Goal: Information Seeking & Learning: Learn about a topic

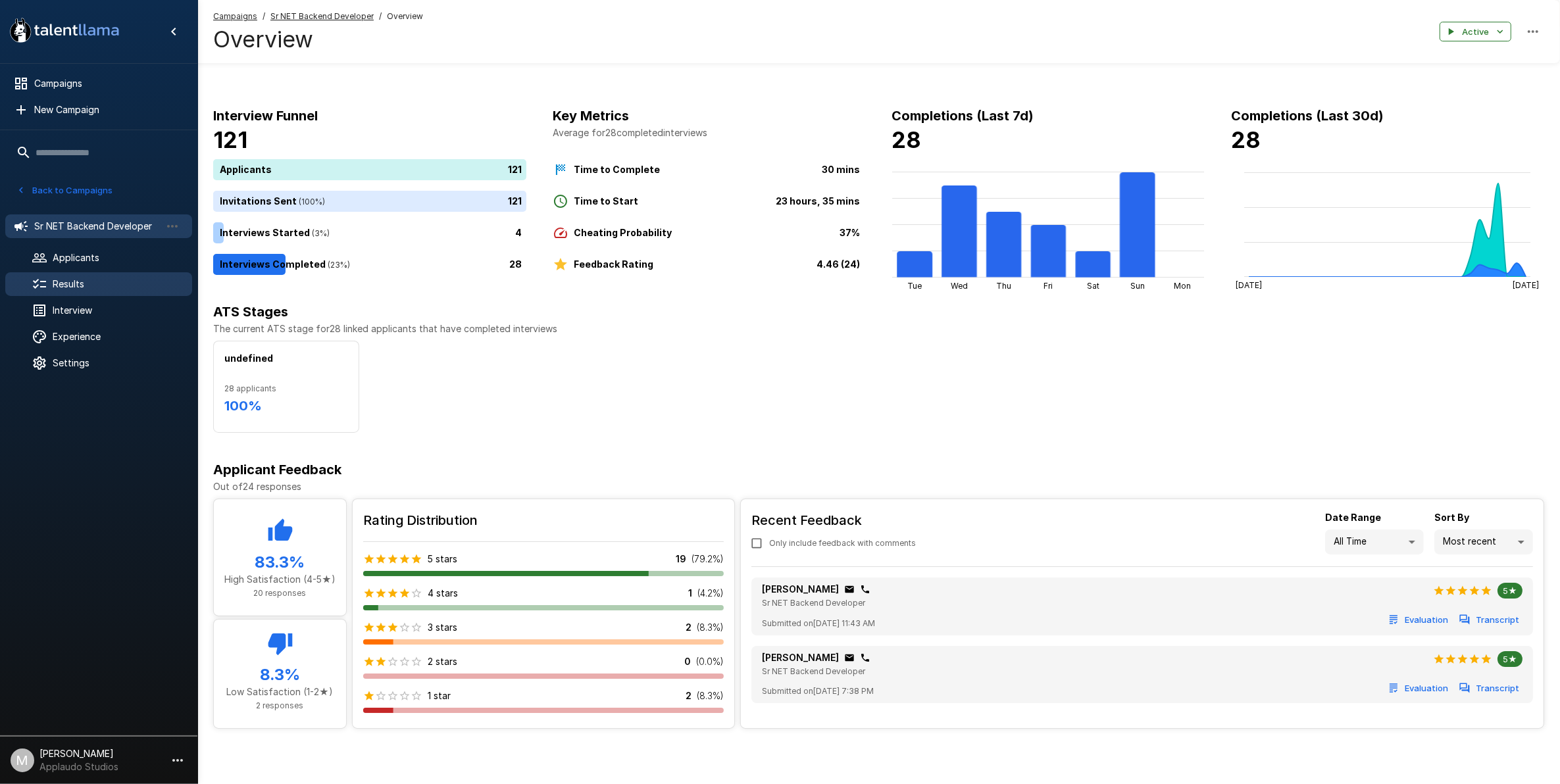
click at [102, 277] on span "Results" at bounding box center [117, 284] width 129 height 13
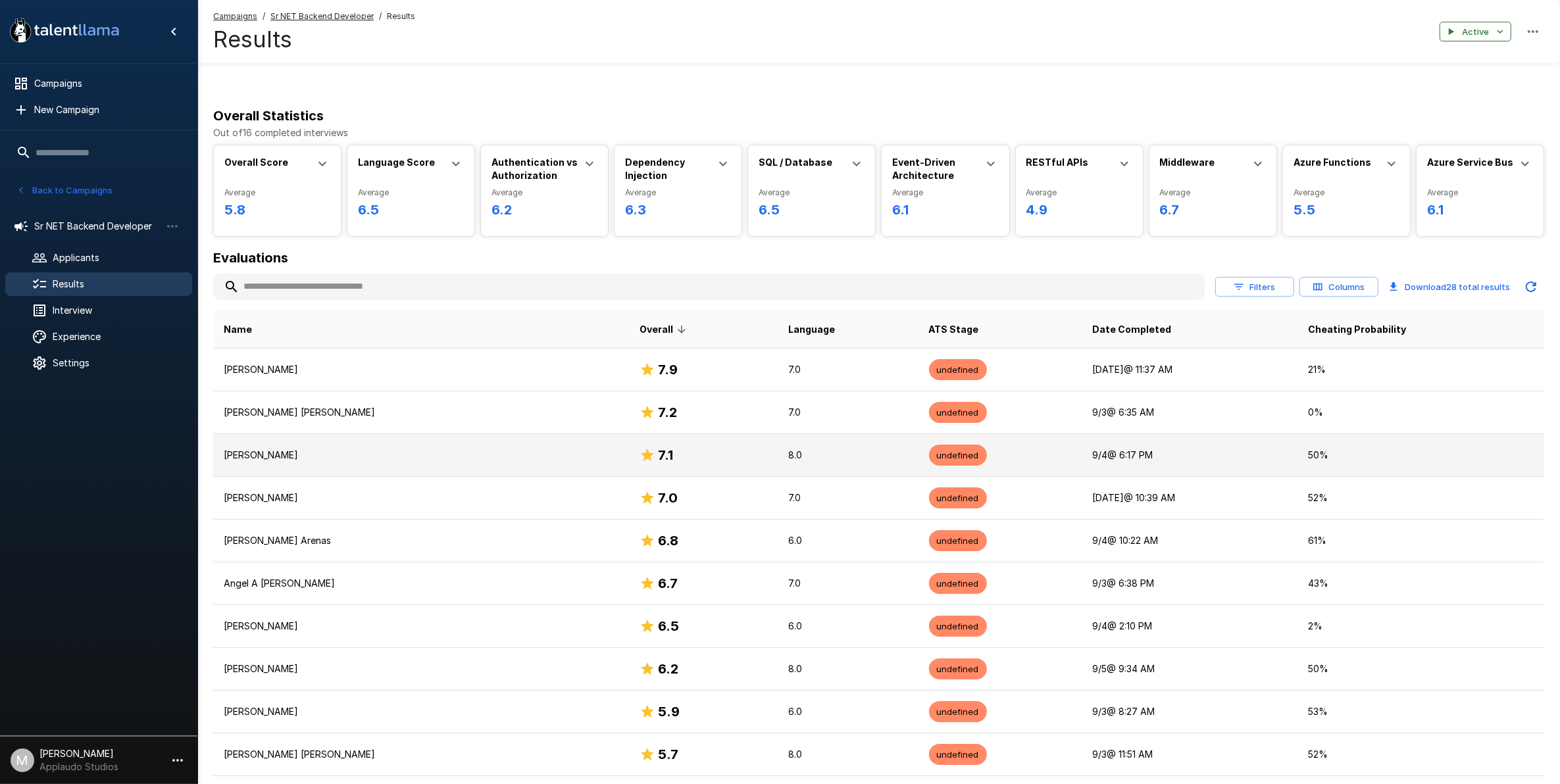
click at [489, 459] on p "[PERSON_NAME]" at bounding box center [420, 456] width 394 height 13
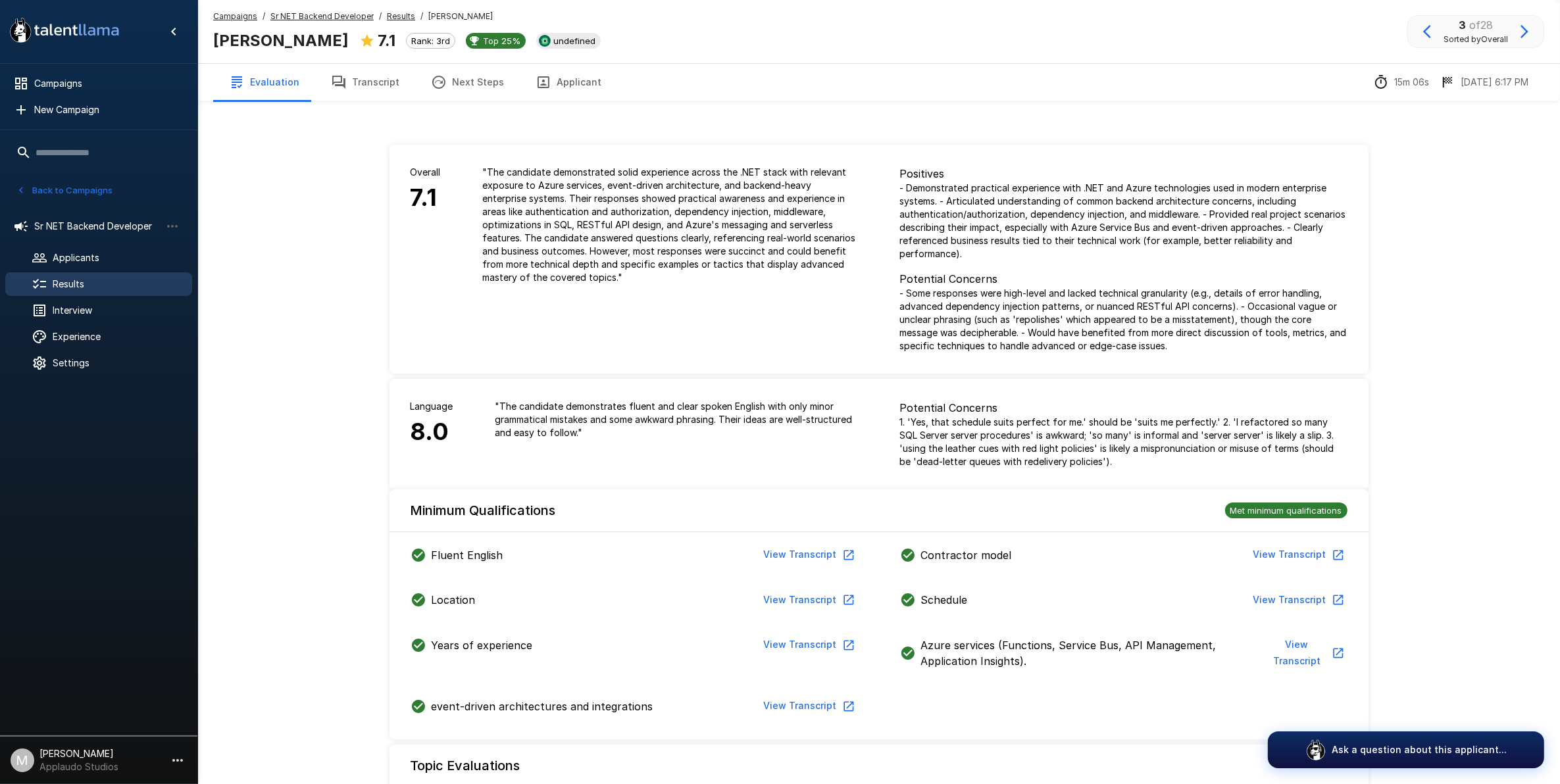
click at [471, 98] on button "Next Steps" at bounding box center [467, 83] width 105 height 37
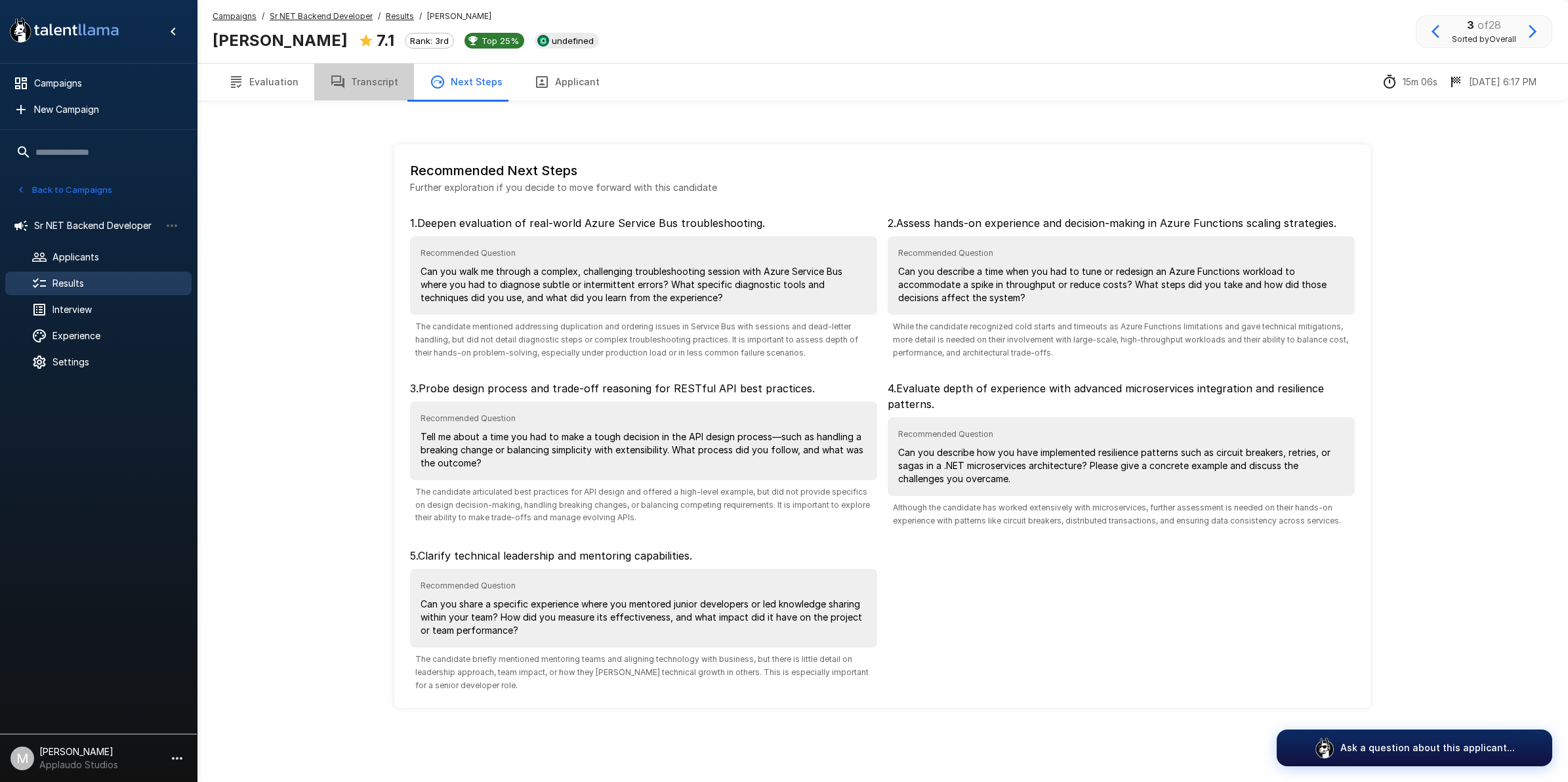
click at [389, 85] on button "Transcript" at bounding box center [364, 82] width 100 height 37
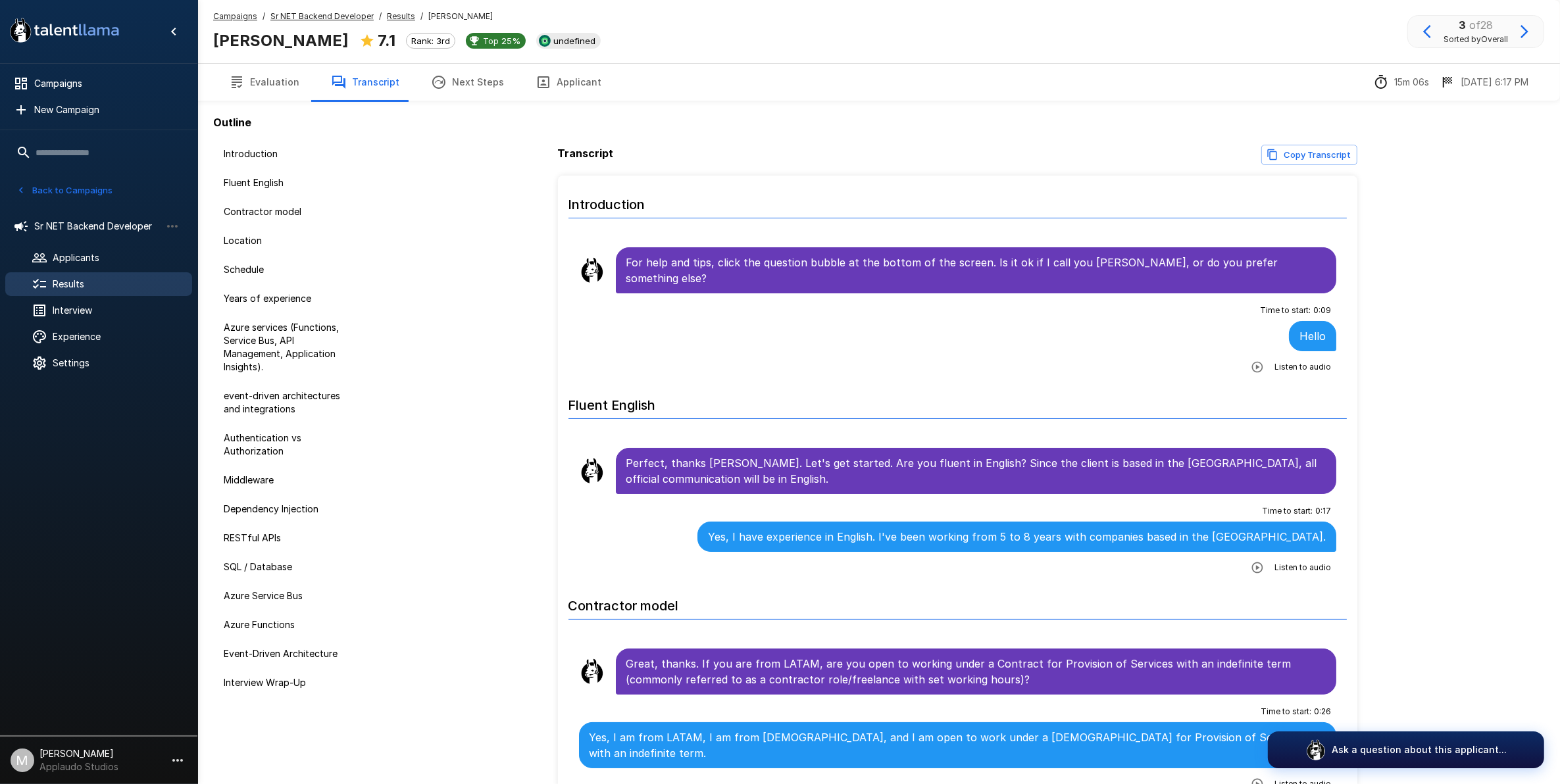
click at [590, 91] on button "Applicant" at bounding box center [568, 83] width 97 height 37
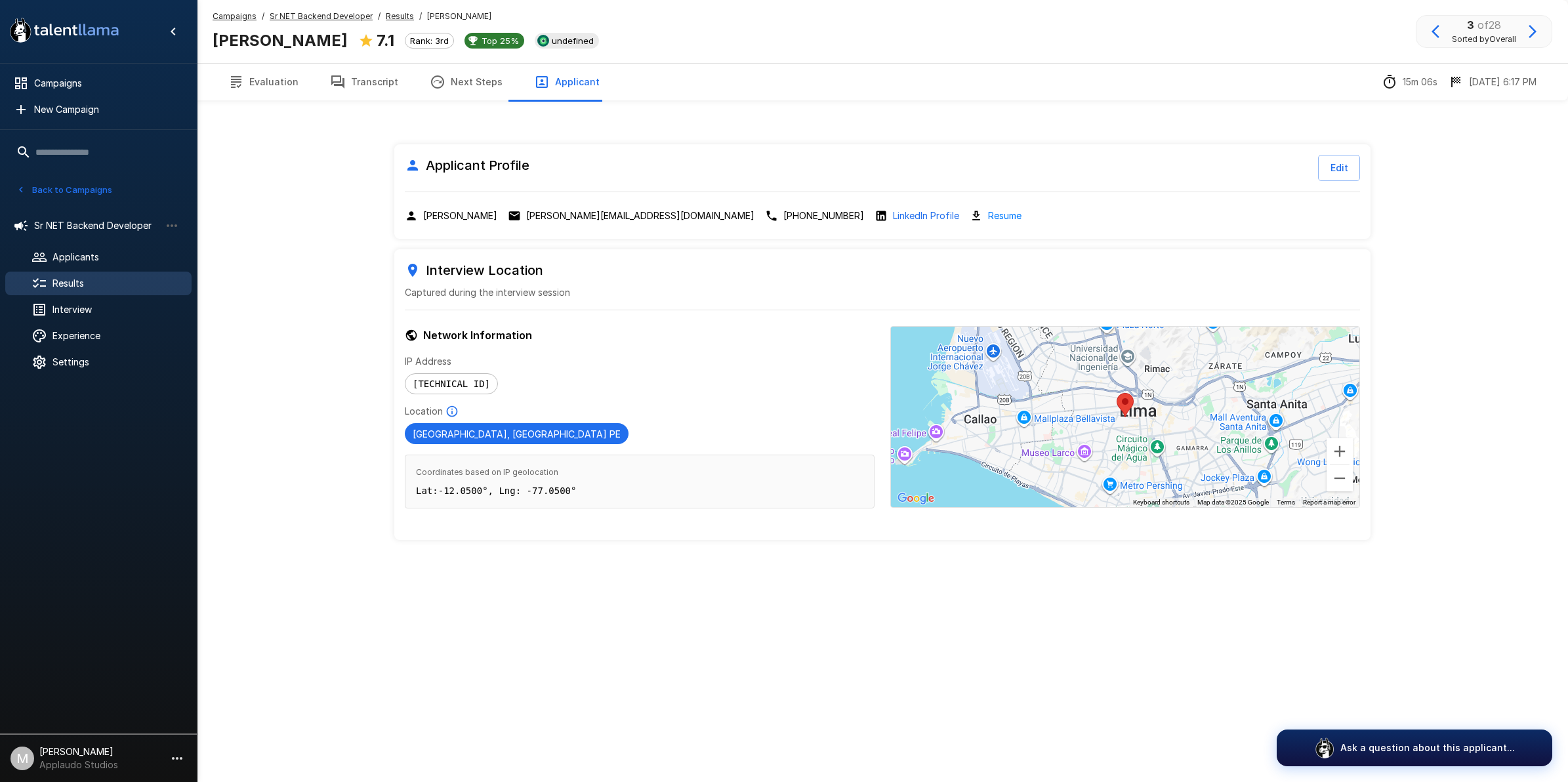
click at [341, 82] on icon "button" at bounding box center [338, 81] width 16 height 16
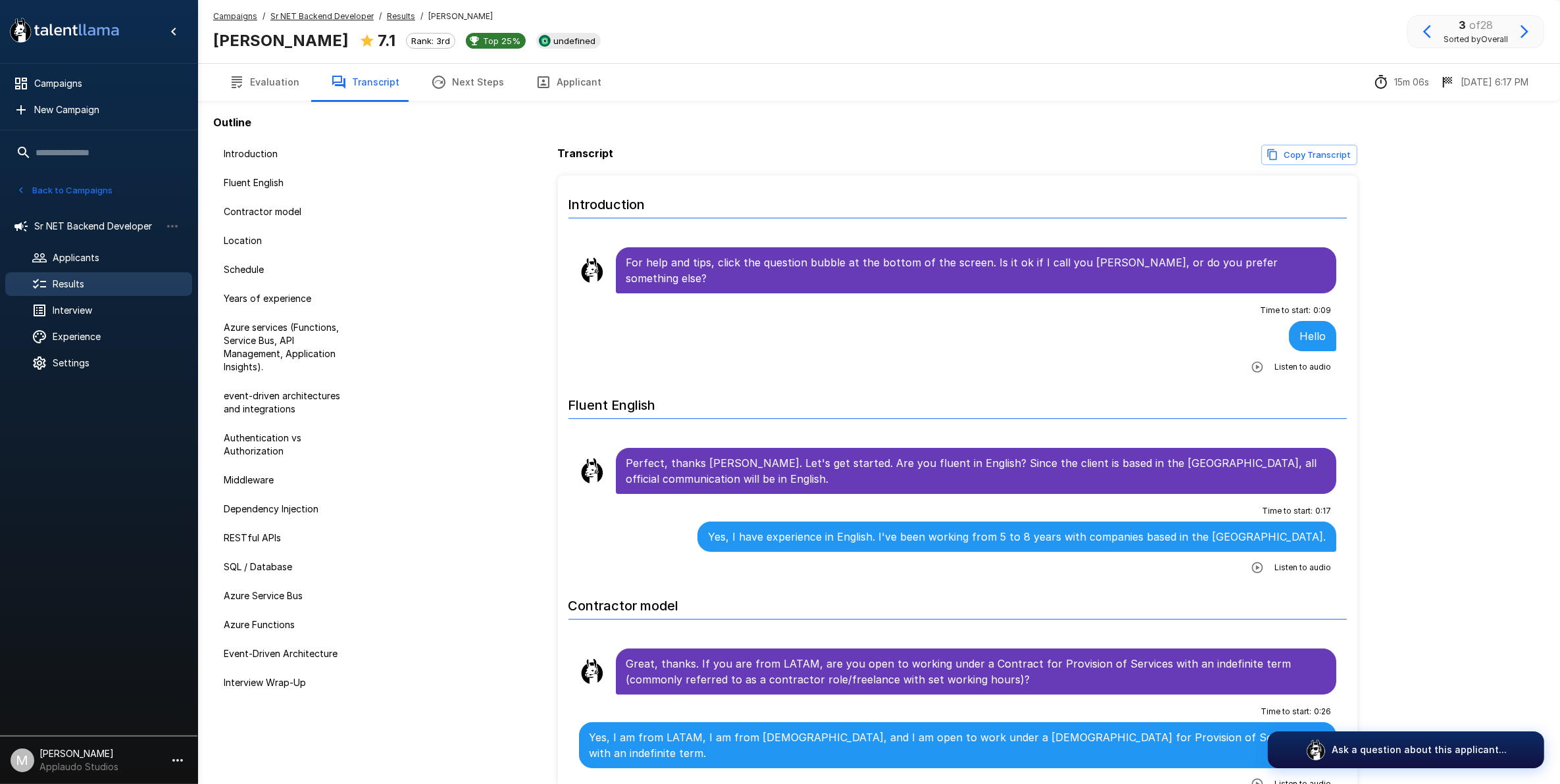
click at [273, 74] on button "Evaluation" at bounding box center [264, 83] width 102 height 37
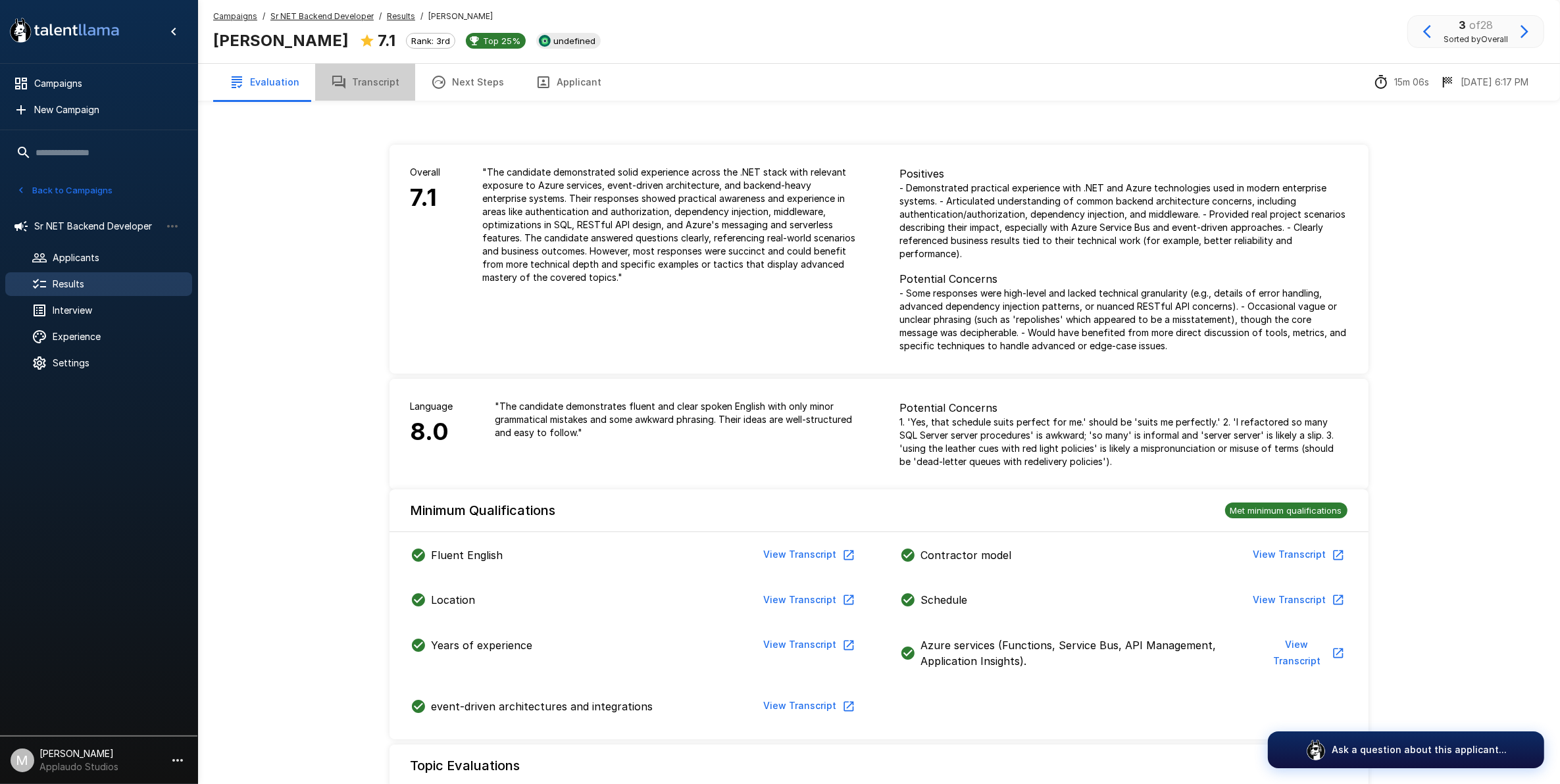
click at [363, 84] on button "Transcript" at bounding box center [366, 83] width 100 height 37
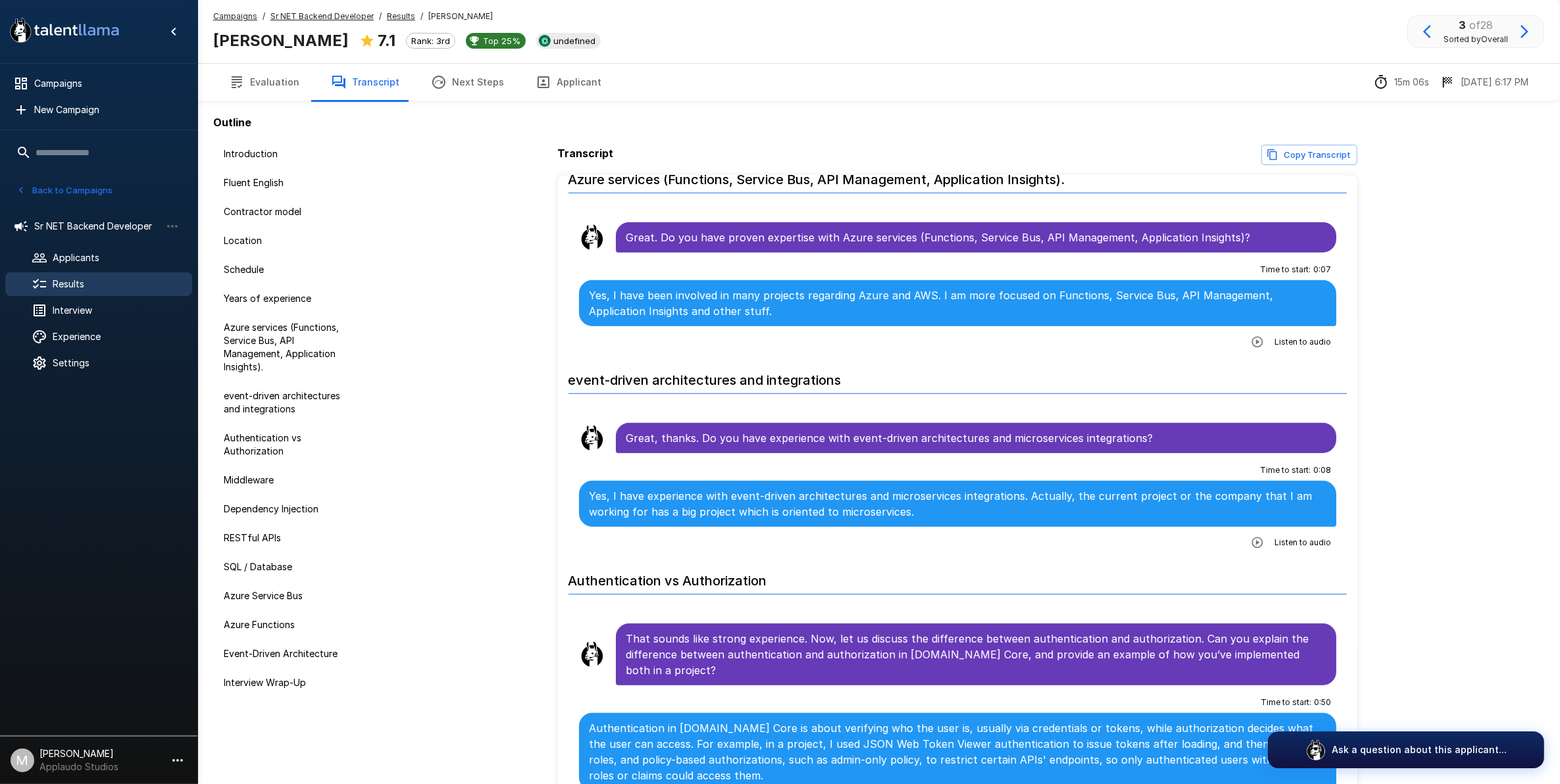
scroll to position [1481, 0]
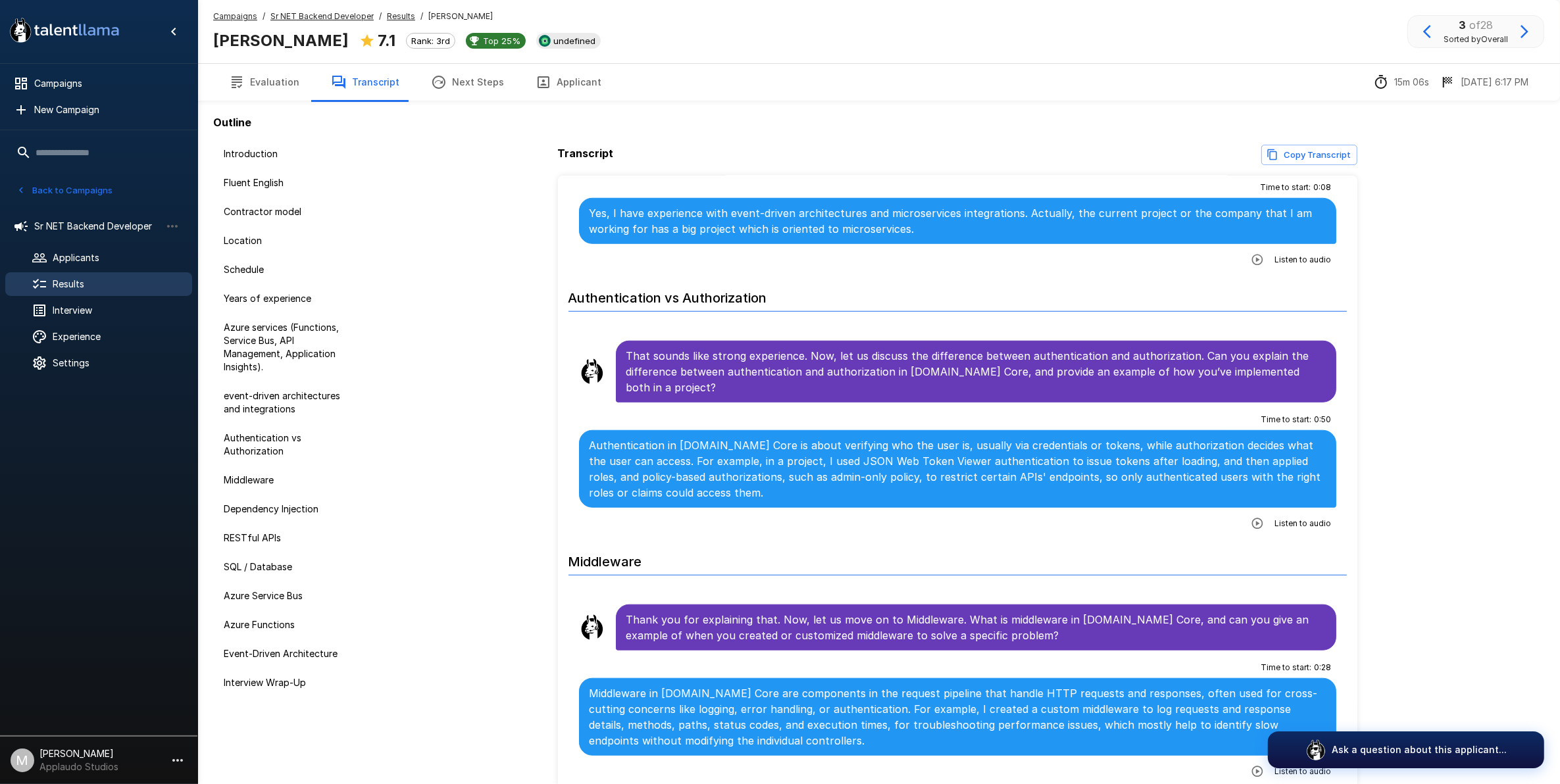
click at [1252, 518] on icon "button" at bounding box center [1257, 523] width 11 height 11
click at [583, 92] on button "Applicant" at bounding box center [568, 83] width 97 height 37
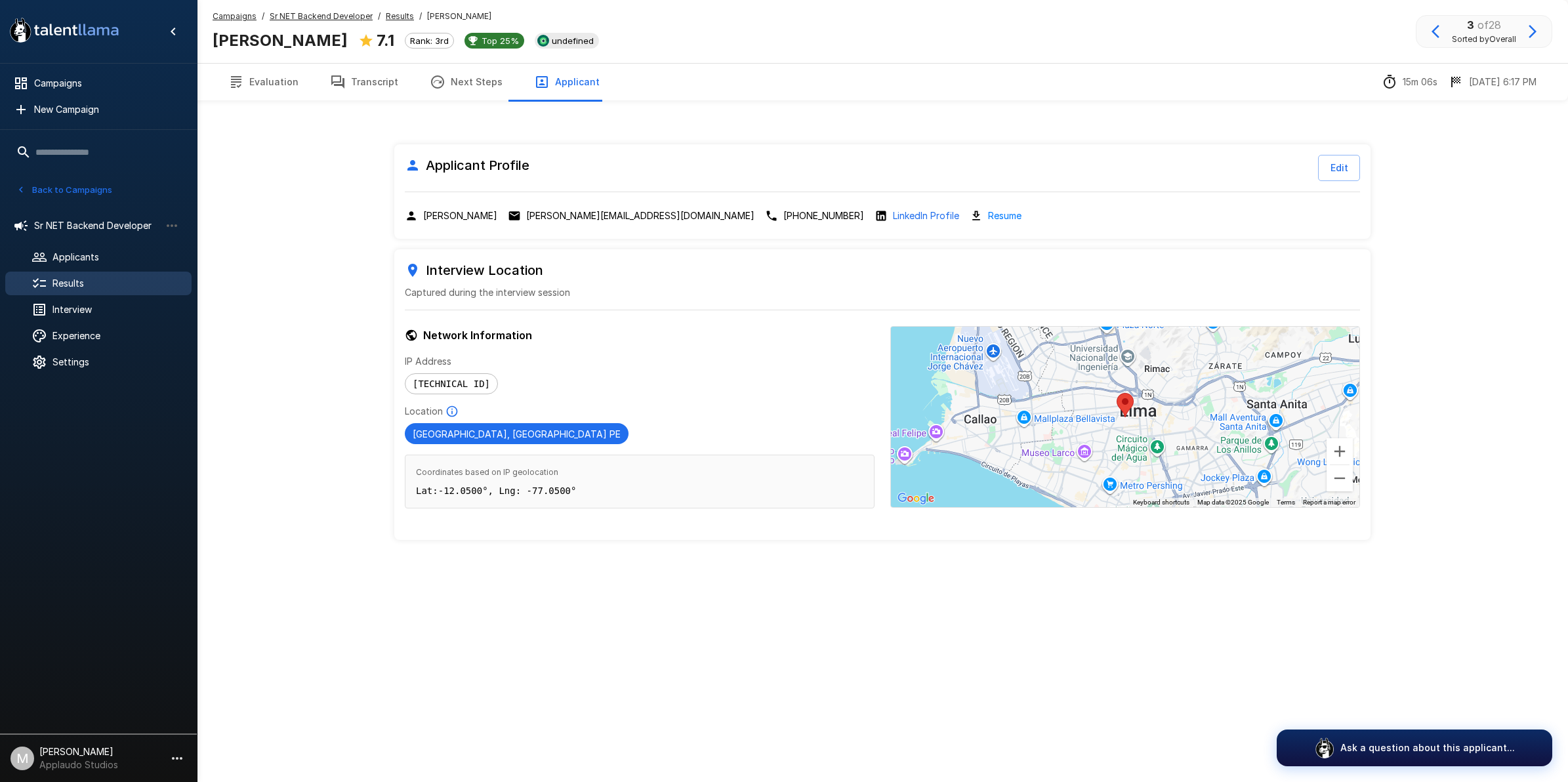
click at [385, 80] on button "Transcript" at bounding box center [364, 82] width 100 height 37
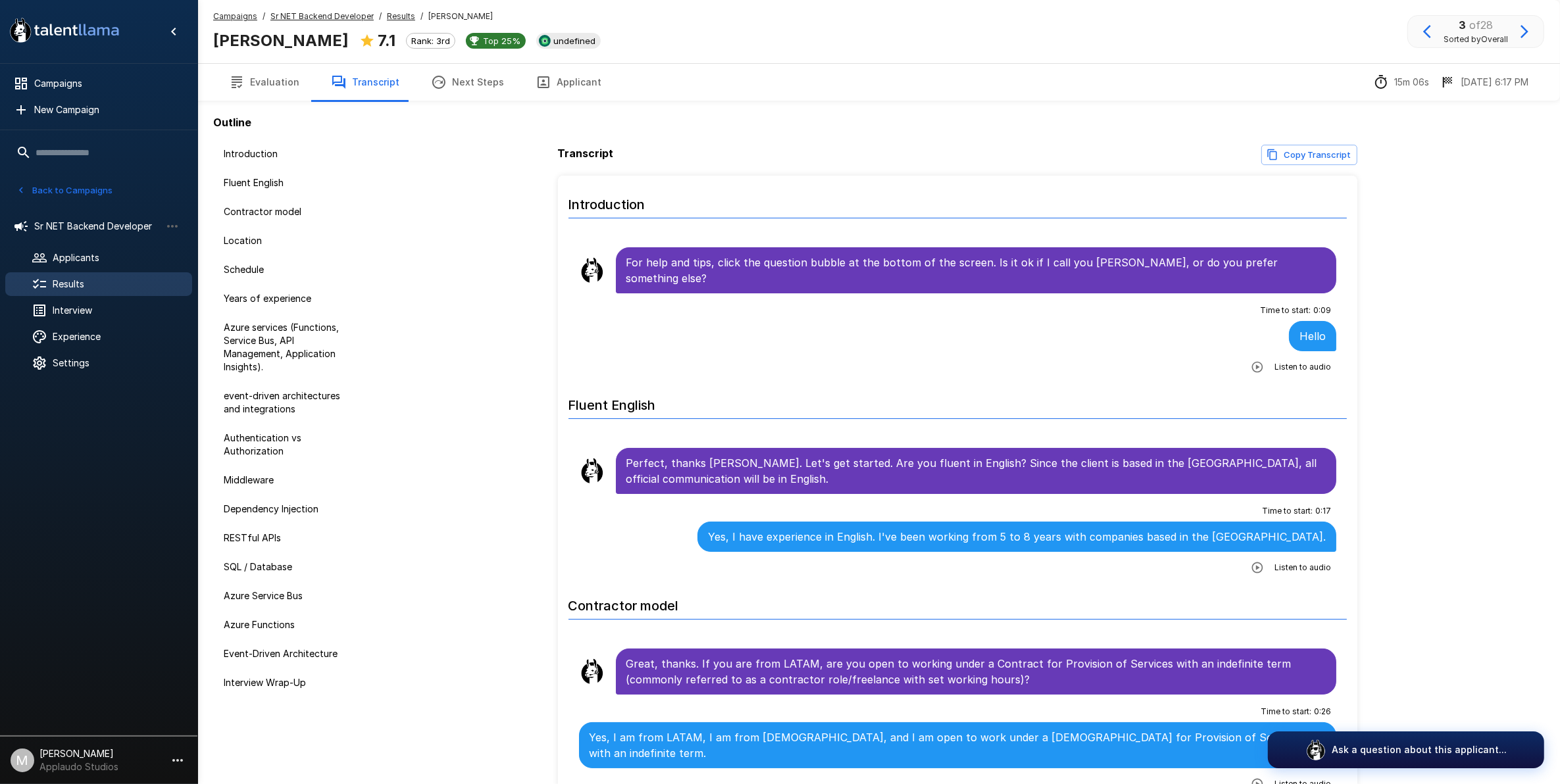
click at [458, 89] on button "Next Steps" at bounding box center [467, 83] width 105 height 37
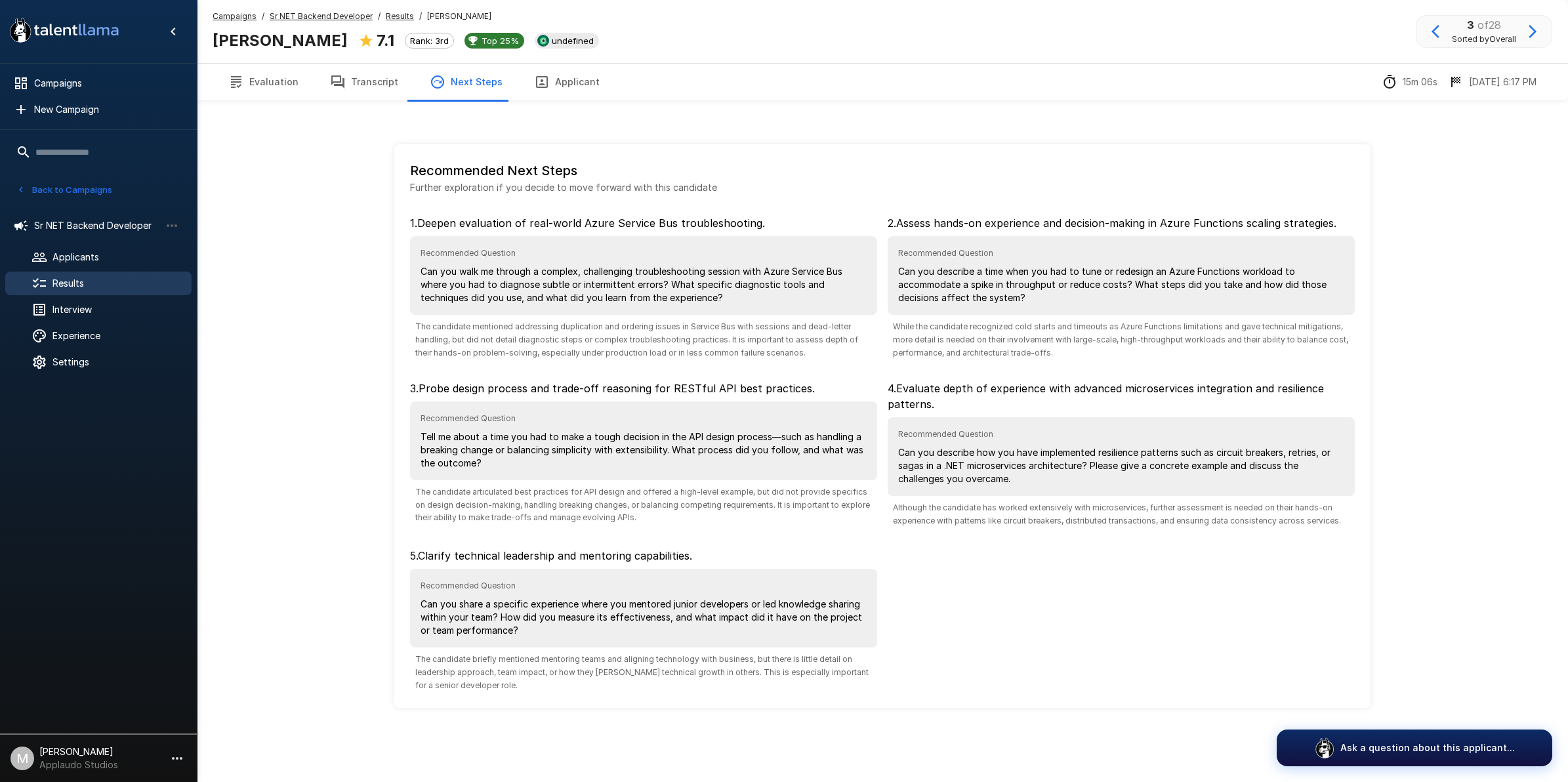
click at [348, 76] on button "Transcript" at bounding box center [364, 82] width 100 height 37
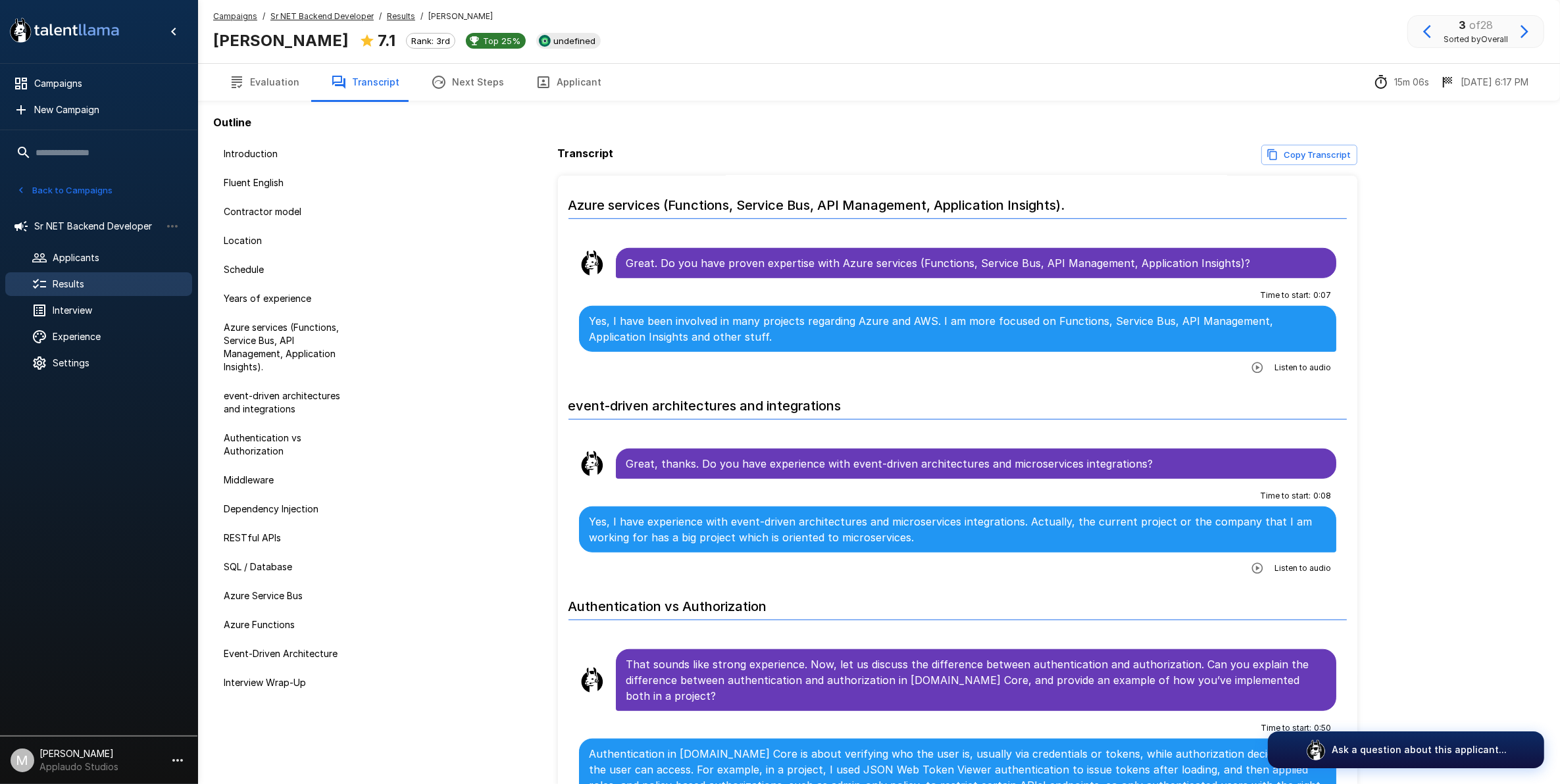
scroll to position [1316, 0]
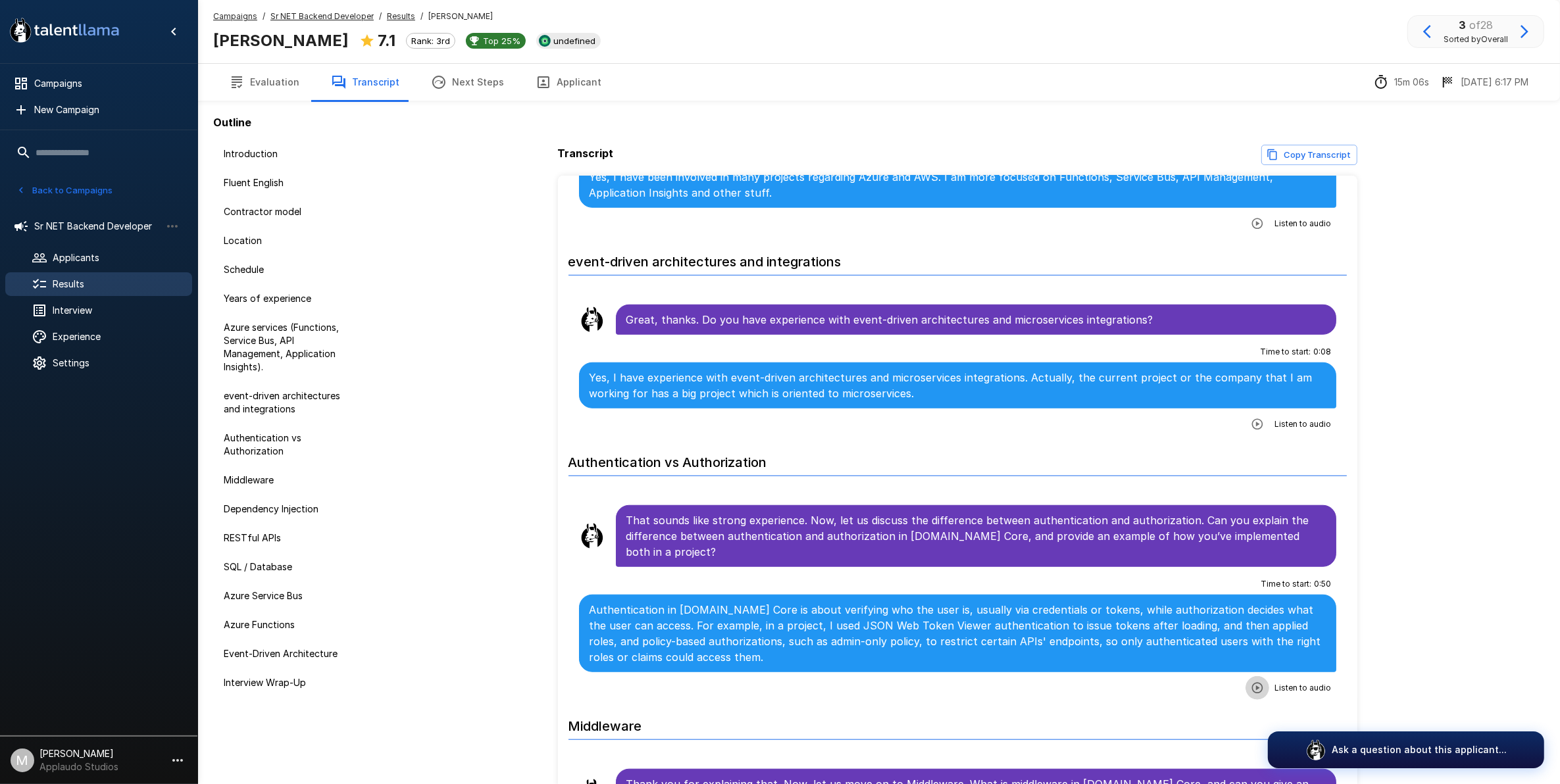
click at [1255, 676] on button "button" at bounding box center [1257, 688] width 24 height 24
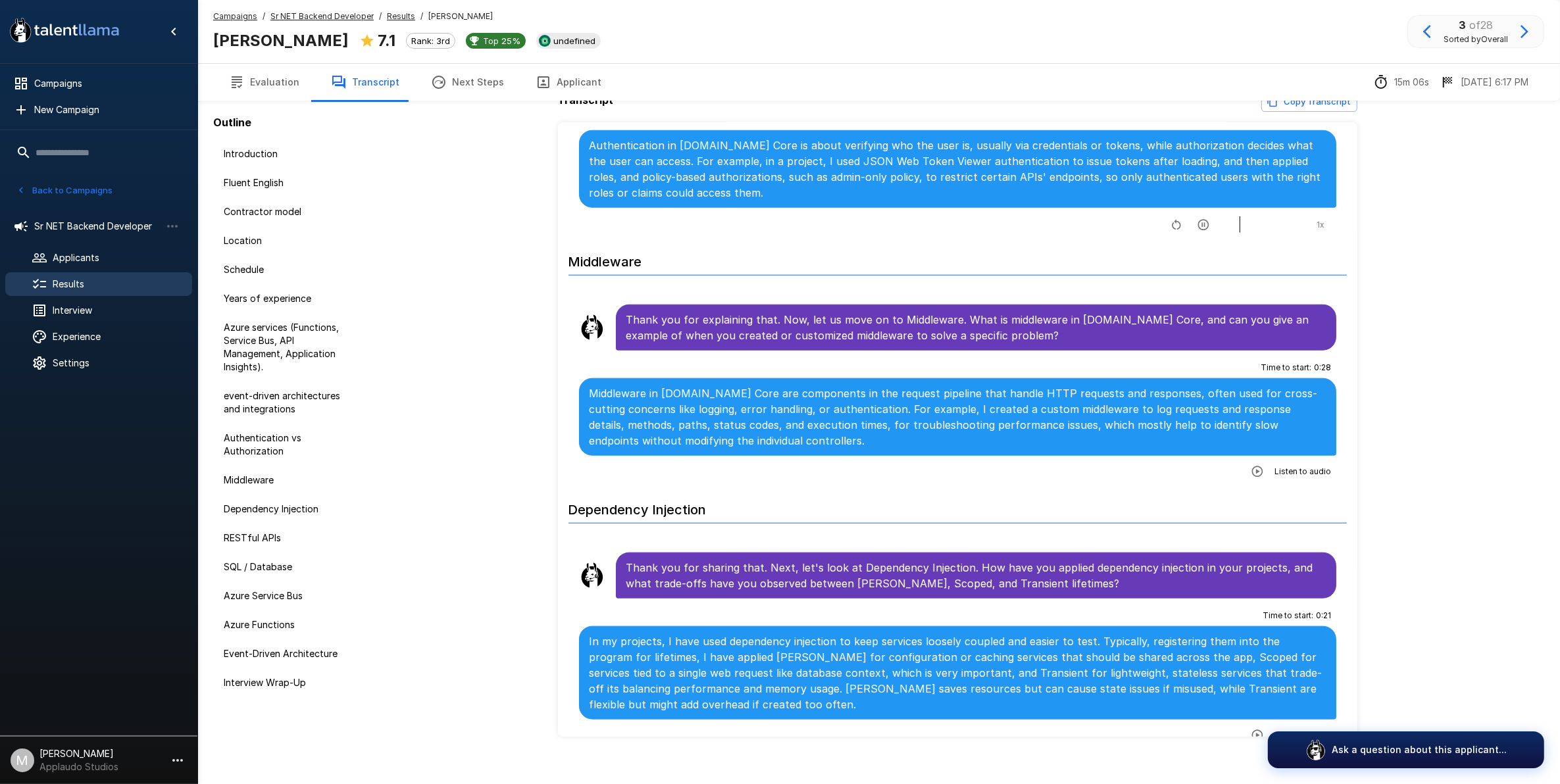
scroll to position [69, 0]
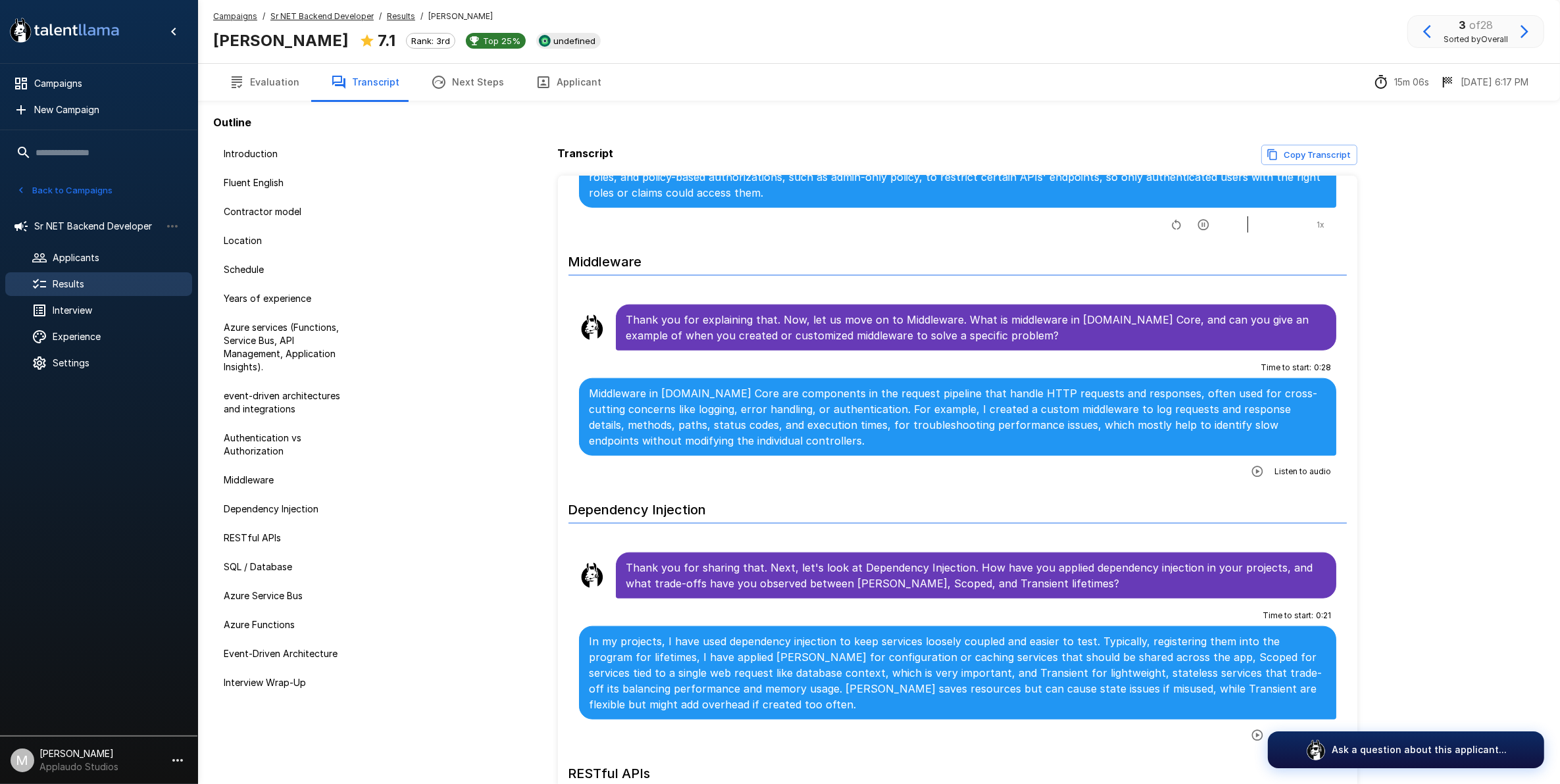
scroll to position [1809, 0]
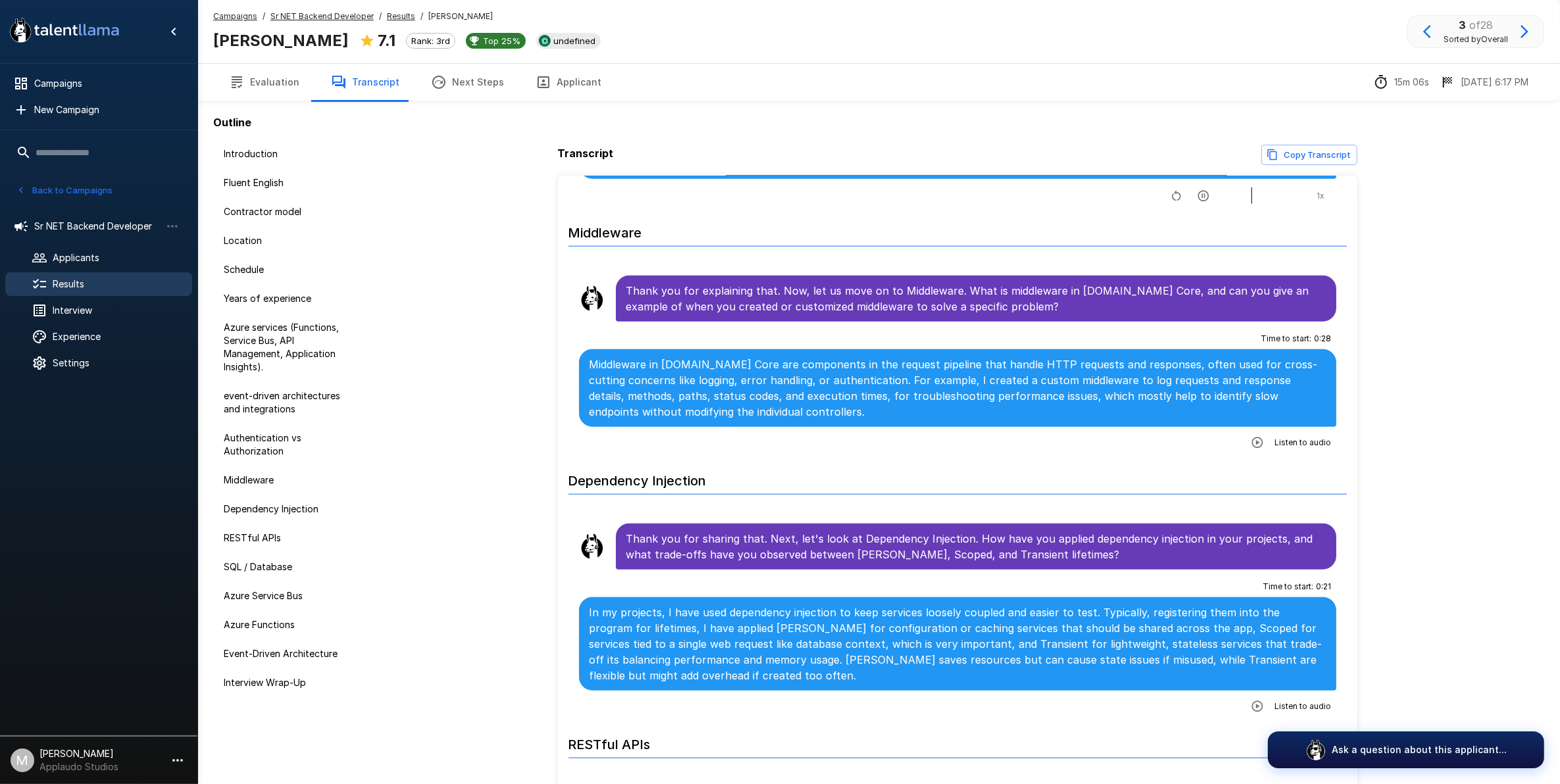
click at [1260, 695] on div "Listen to audio" at bounding box center [1288, 707] width 85 height 24
click at [1251, 700] on icon "button" at bounding box center [1257, 707] width 13 height 13
